Goal: Information Seeking & Learning: Learn about a topic

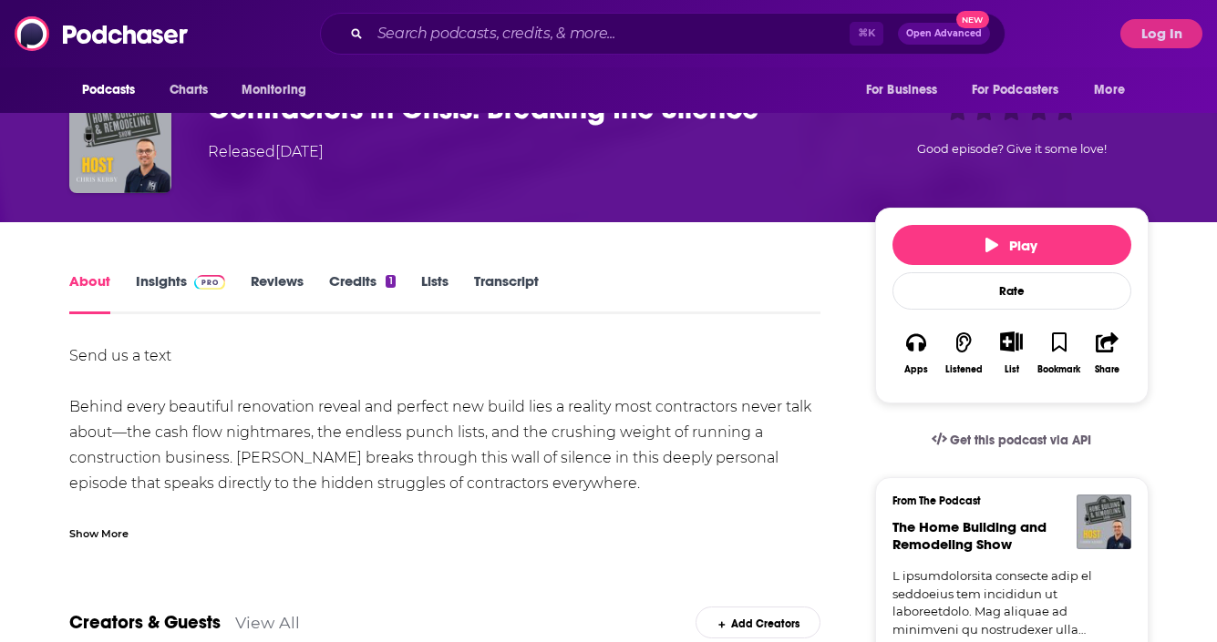
scroll to position [110, 0]
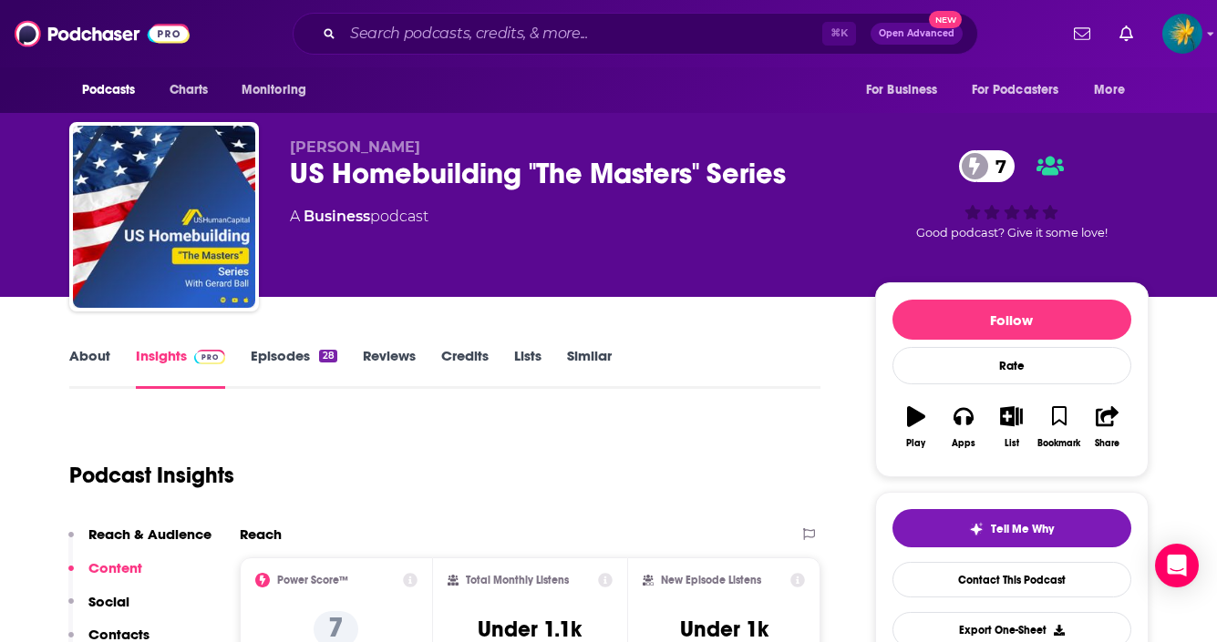
click at [84, 352] on link "About" at bounding box center [89, 368] width 41 height 42
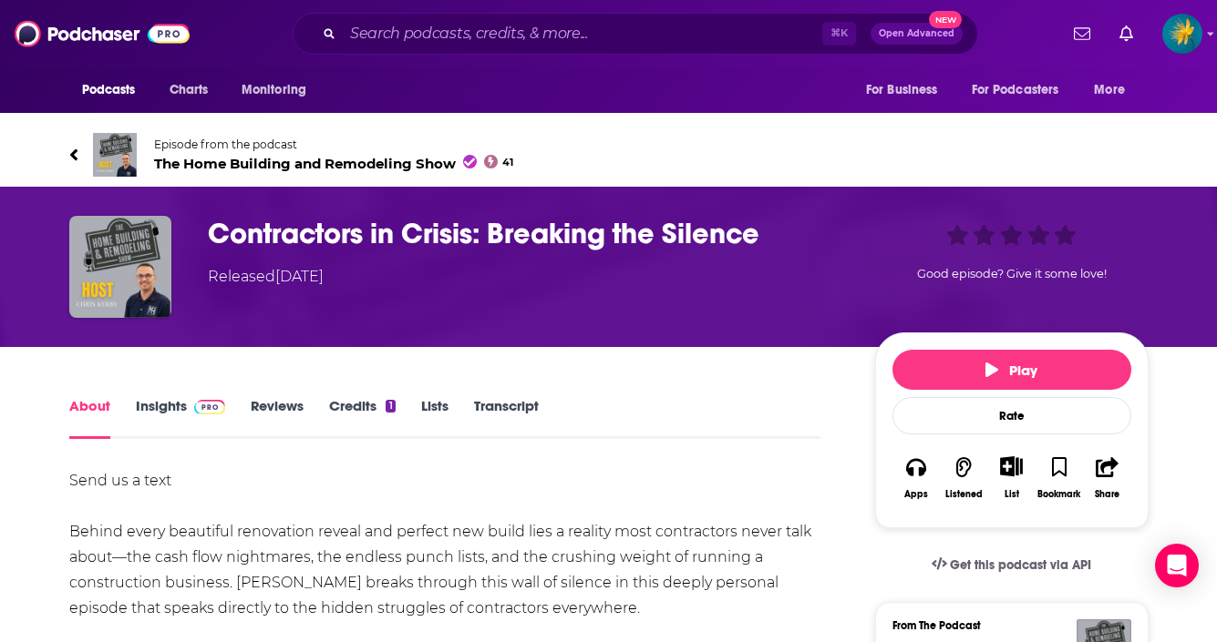
click at [77, 153] on icon at bounding box center [73, 155] width 9 height 18
